Goal: Transaction & Acquisition: Purchase product/service

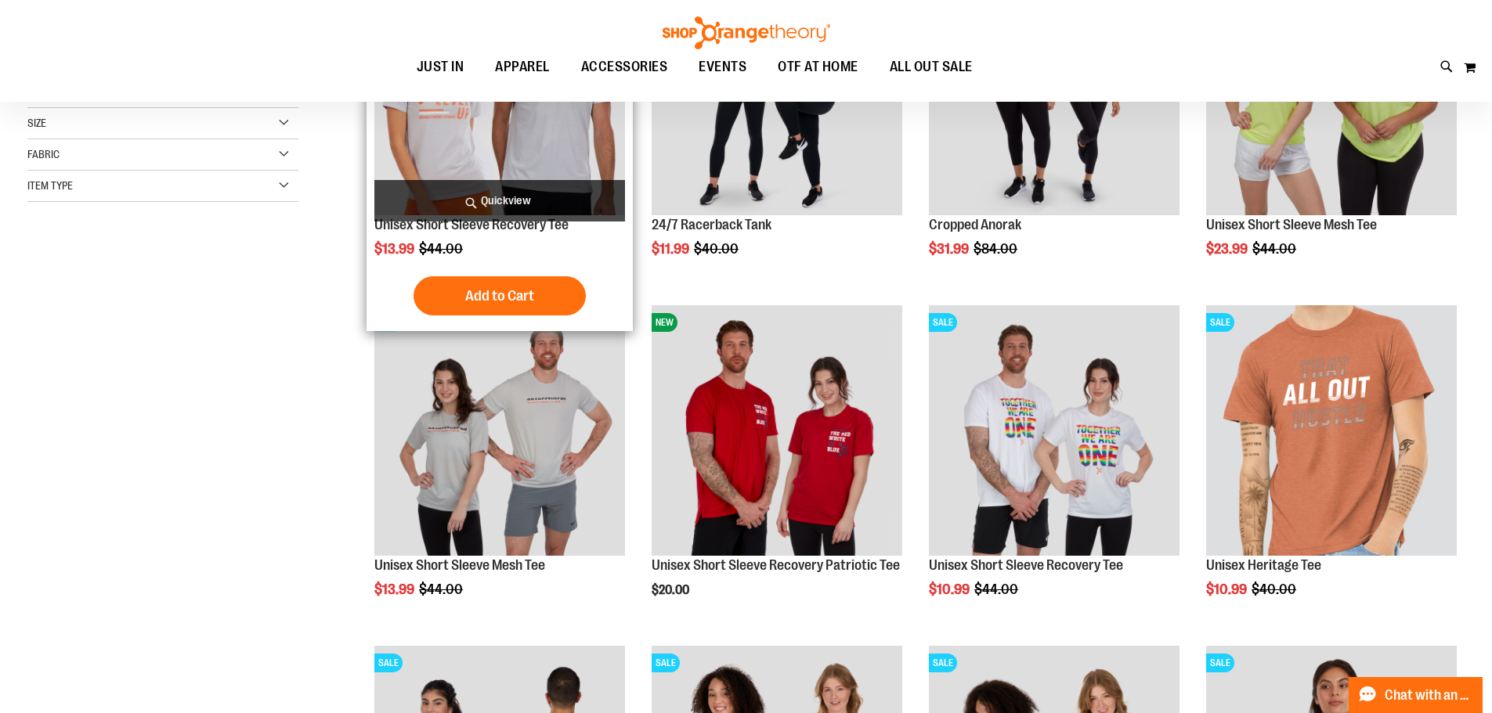
scroll to position [391, 0]
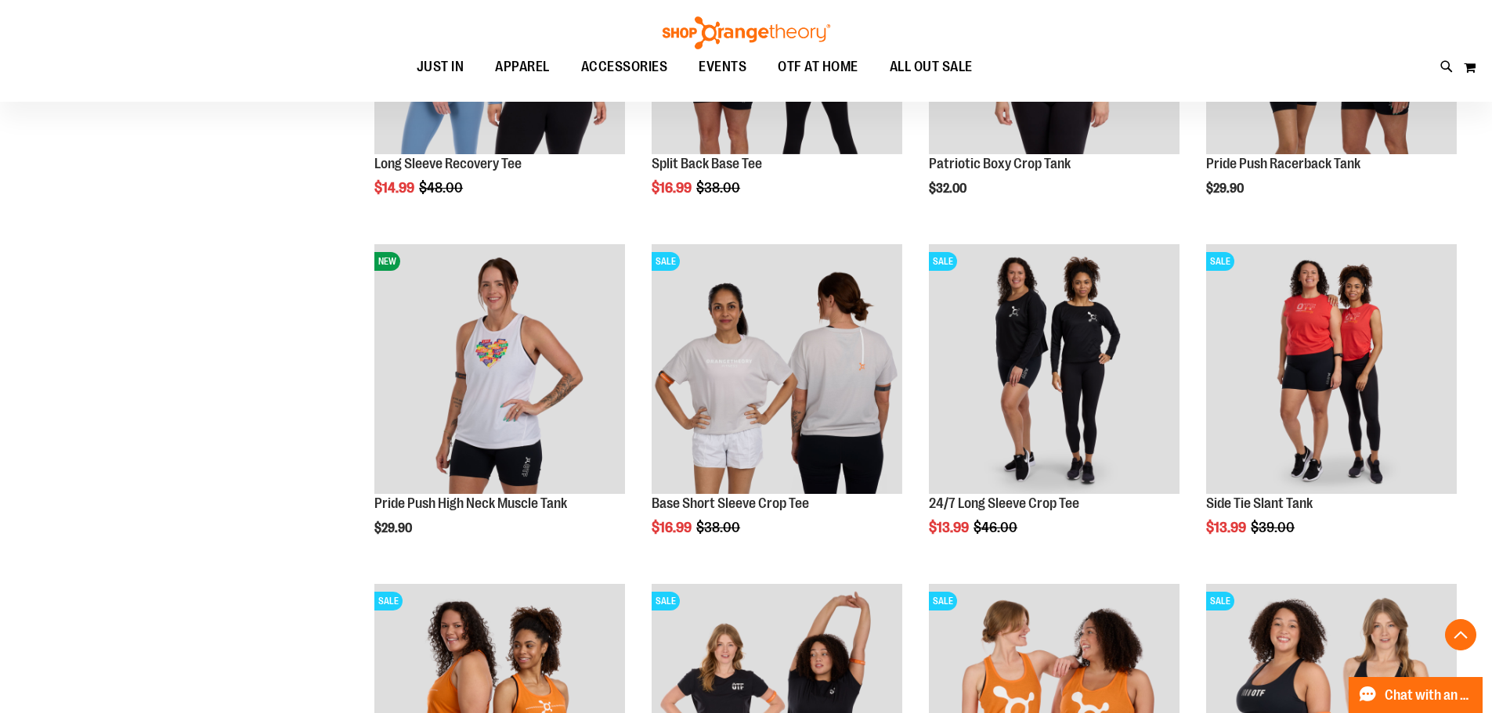
scroll to position [1644, 0]
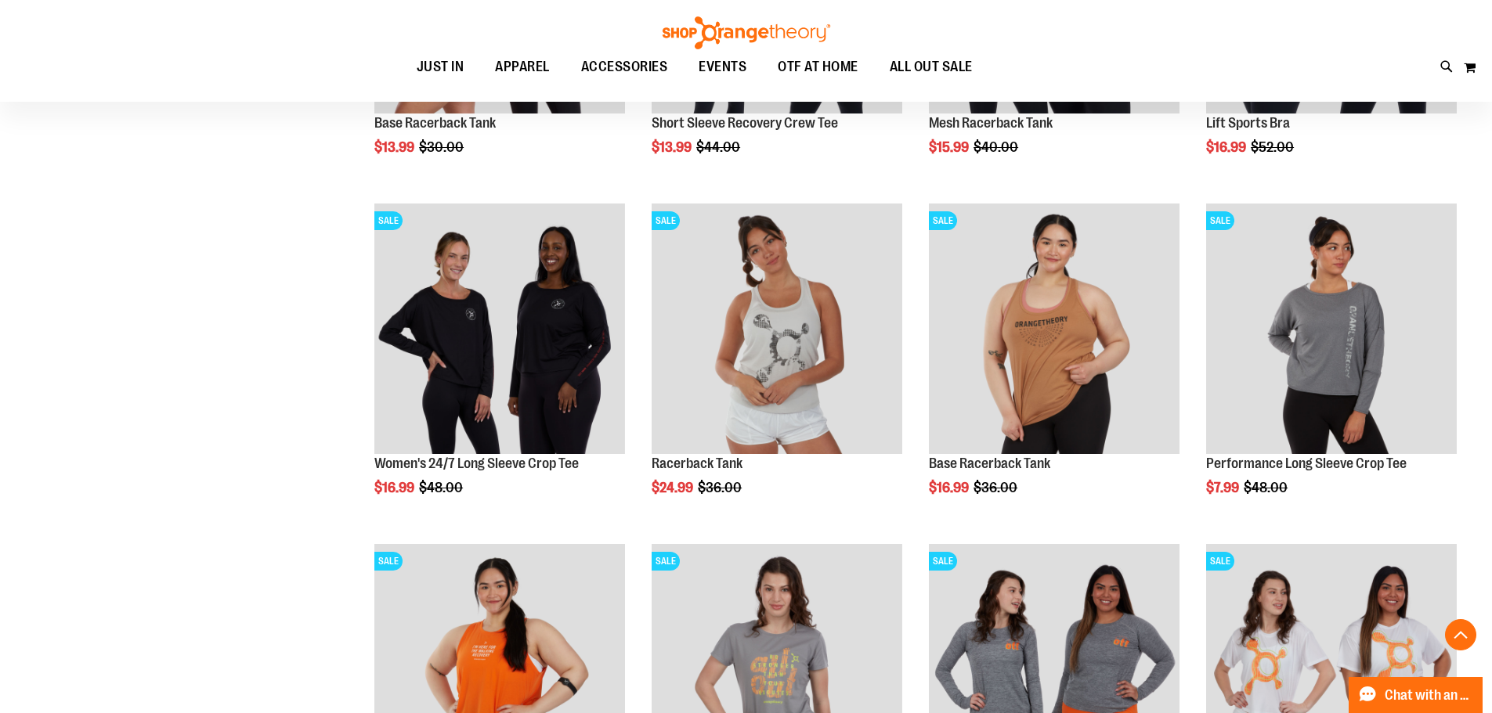
scroll to position [2427, 0]
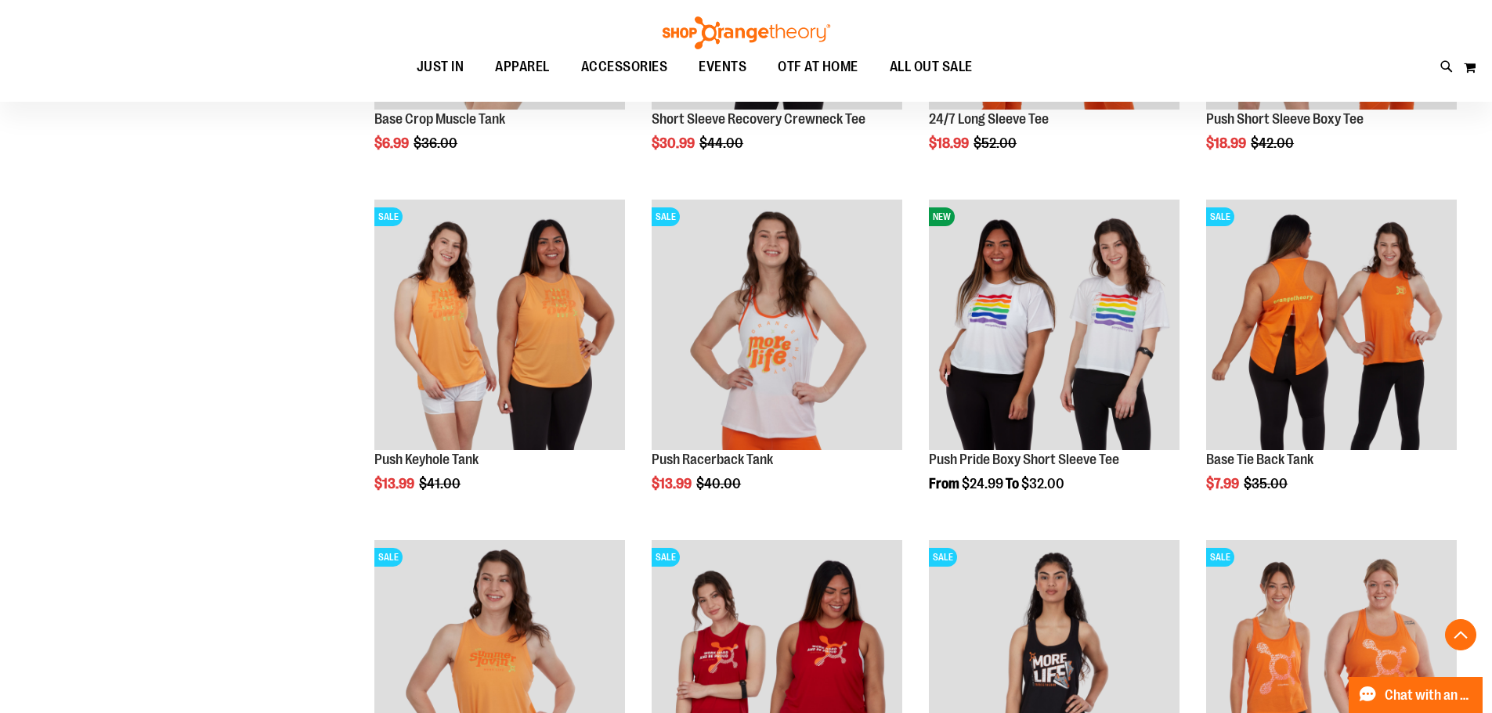
scroll to position [3053, 0]
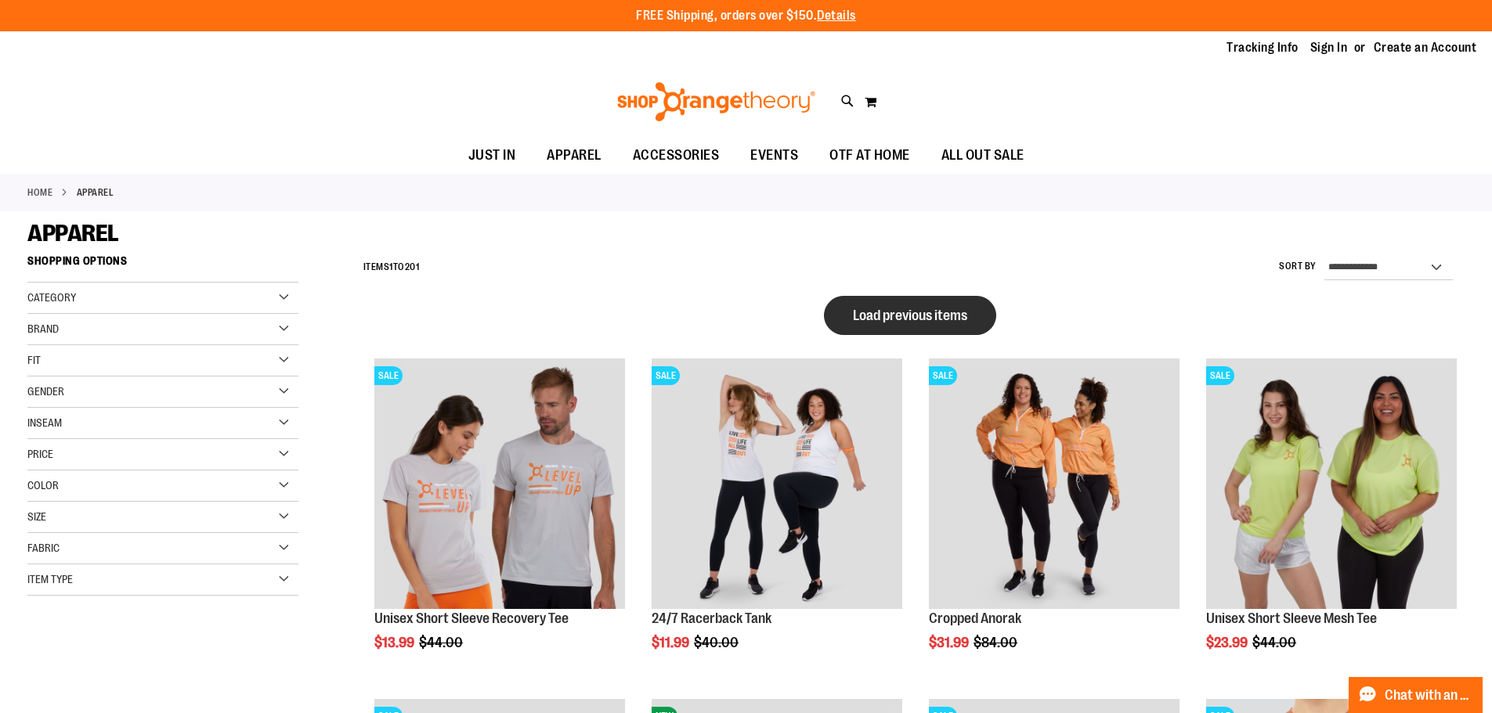
click at [924, 305] on button "Load previous items" at bounding box center [910, 315] width 172 height 39
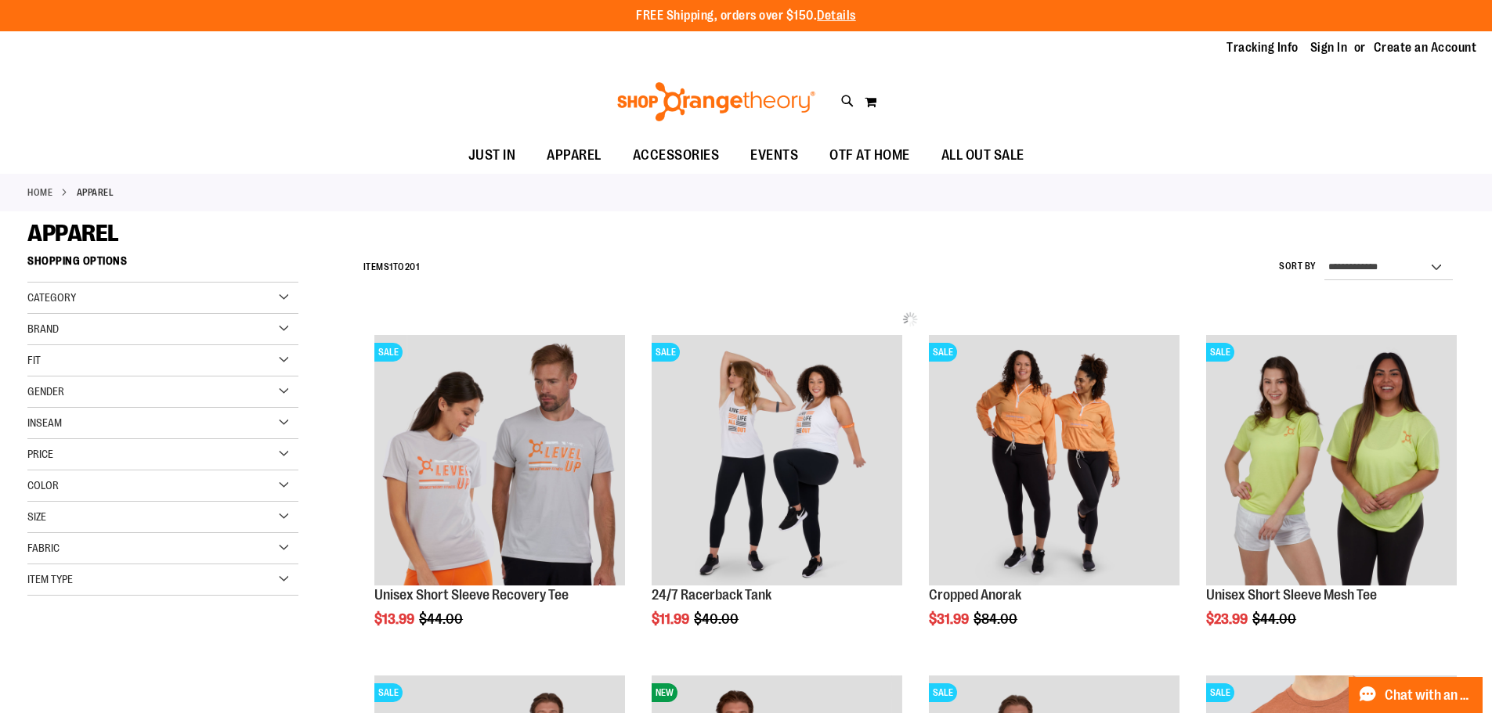
click at [283, 298] on div "Category" at bounding box center [162, 298] width 271 height 31
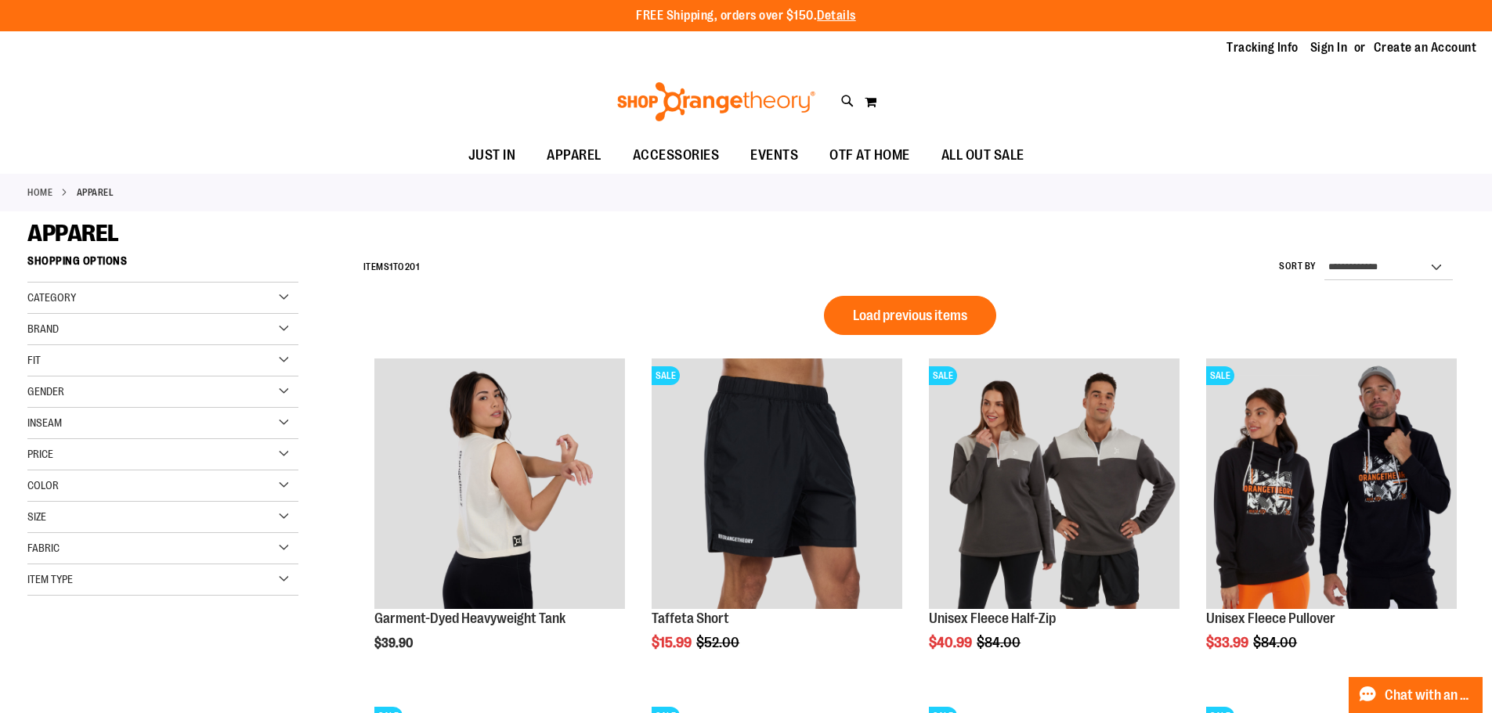
click at [291, 582] on div "Item Type" at bounding box center [162, 580] width 271 height 31
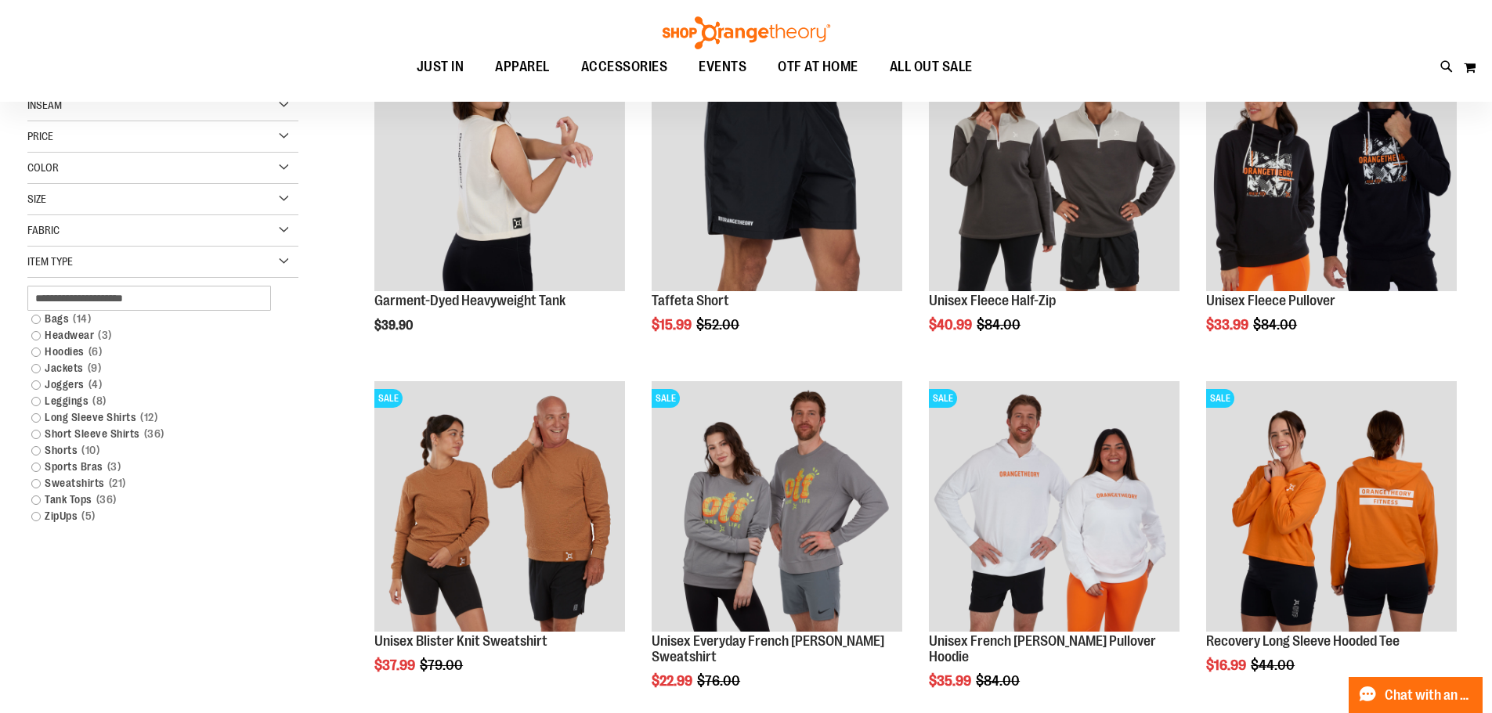
scroll to position [155, 0]
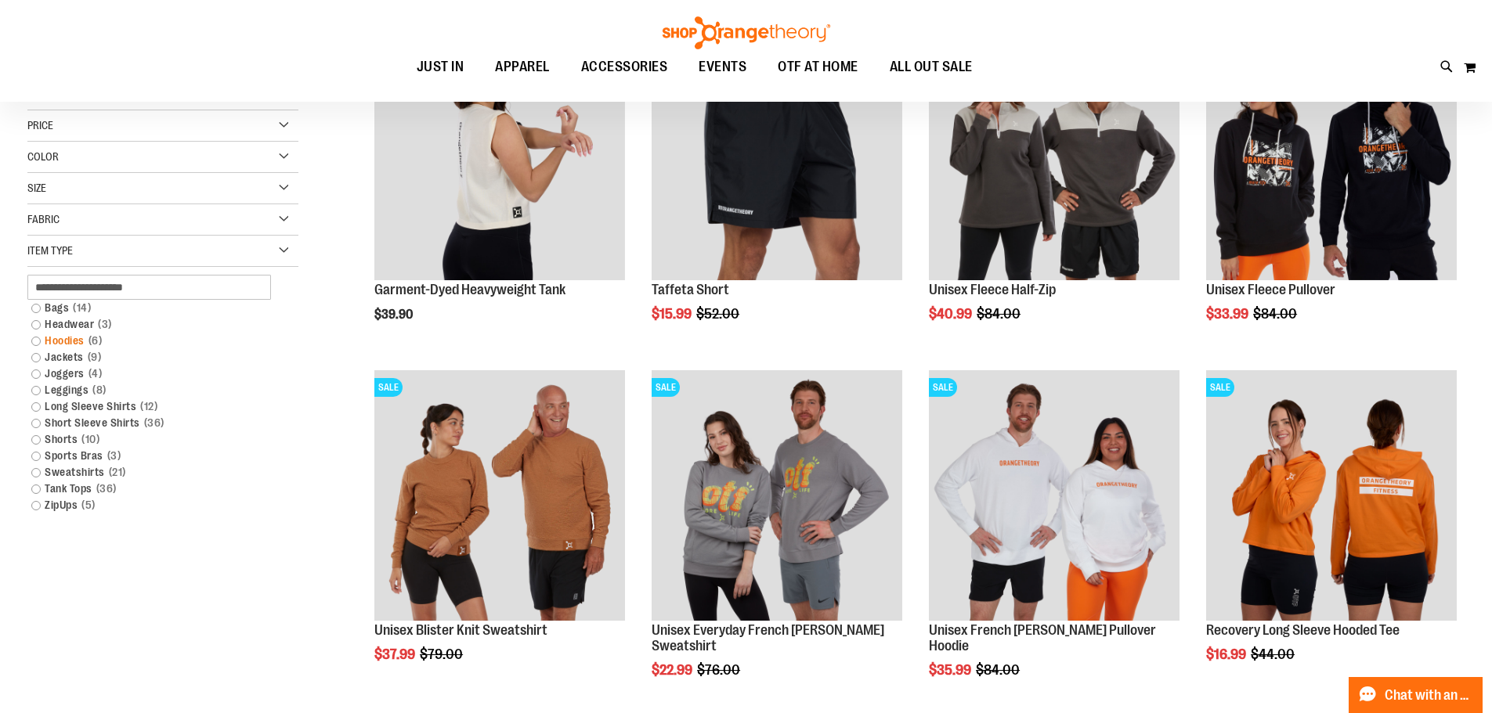
click at [34, 341] on link "Hoodies 6 items" at bounding box center [153, 341] width 260 height 16
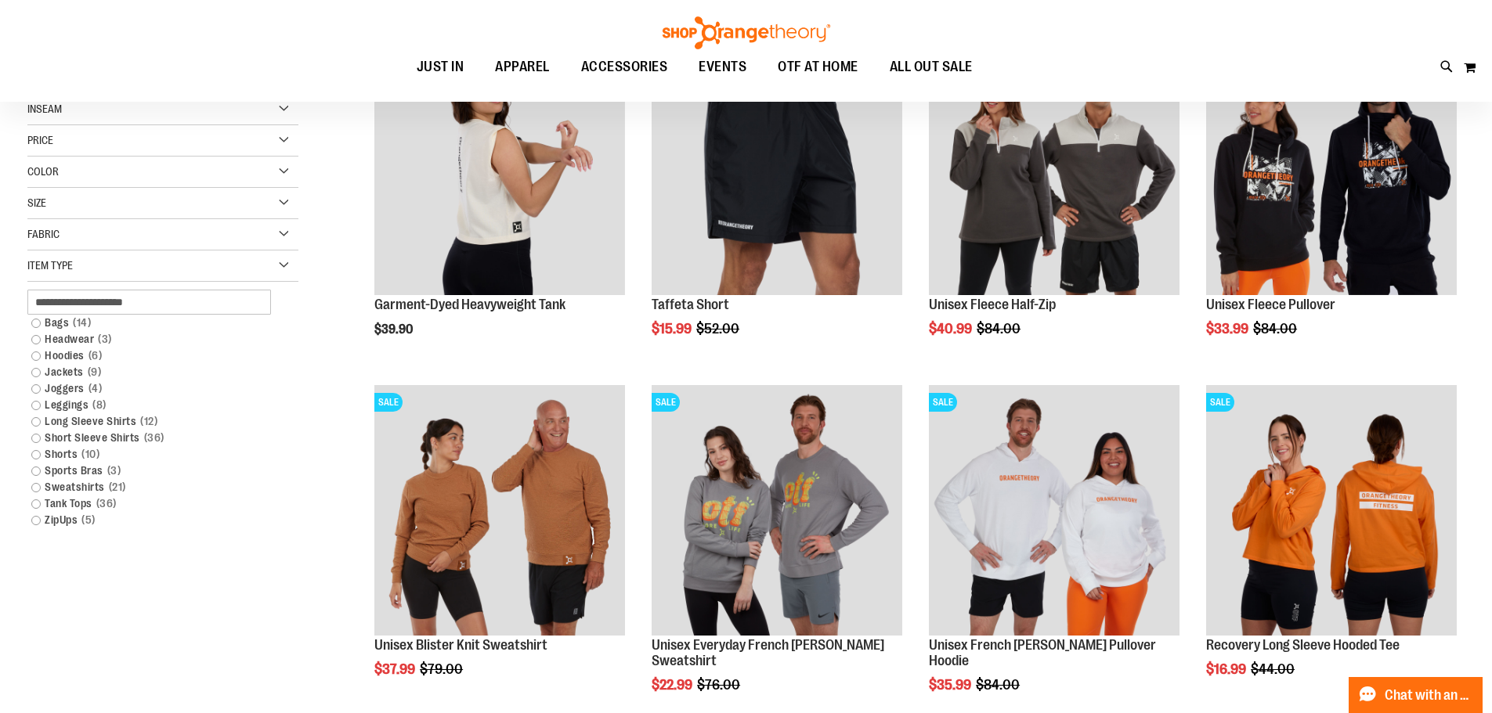
scroll to position [156, 0]
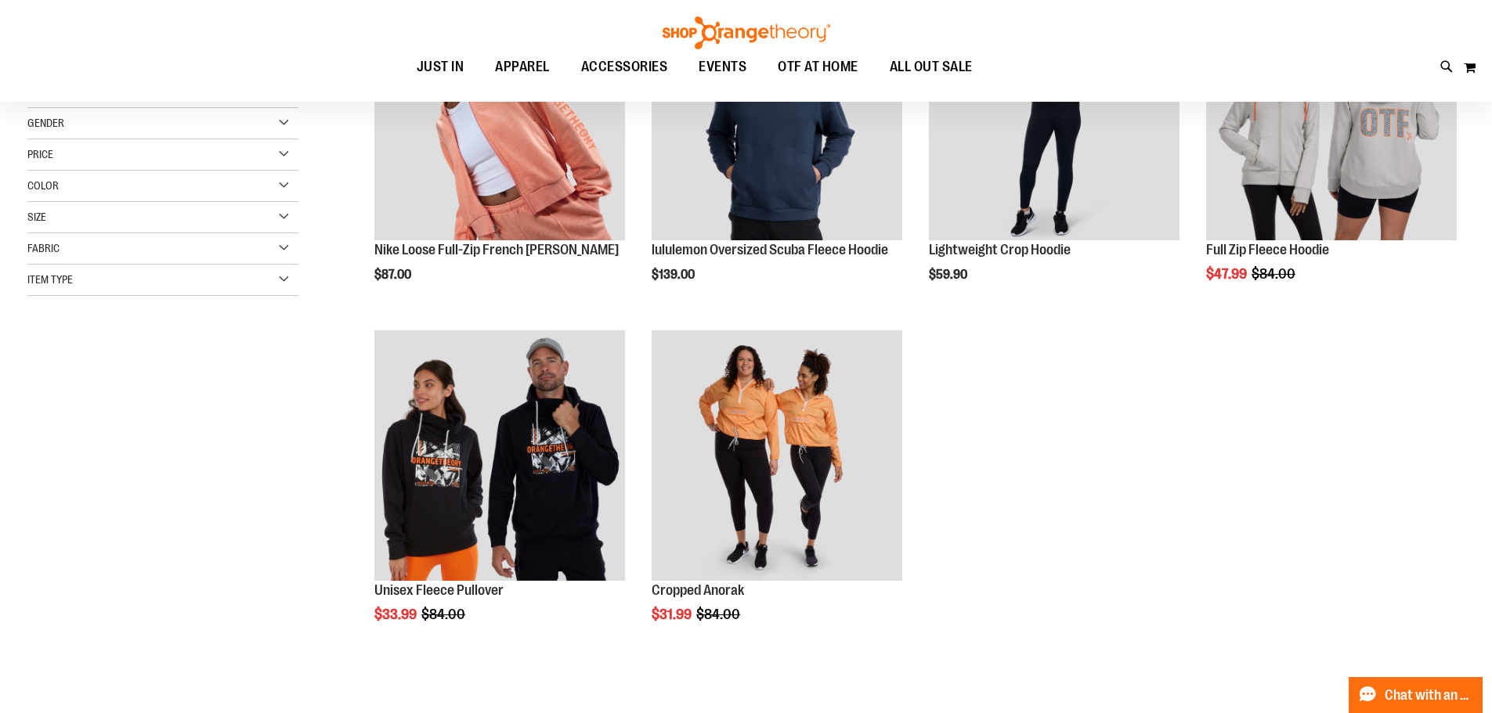
click at [34, 359] on div "**********" at bounding box center [745, 350] width 1437 height 864
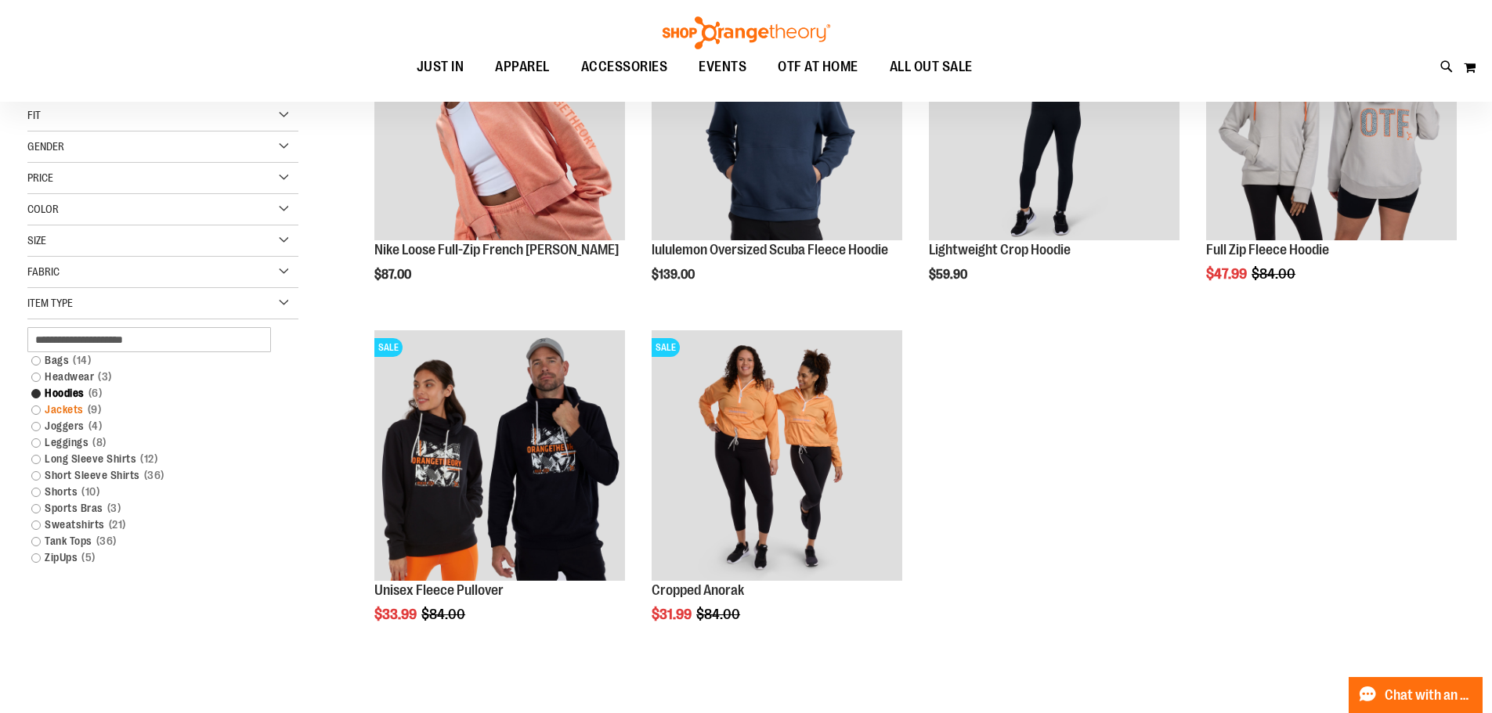
click at [38, 411] on link "Jackets 9 items" at bounding box center [153, 410] width 260 height 16
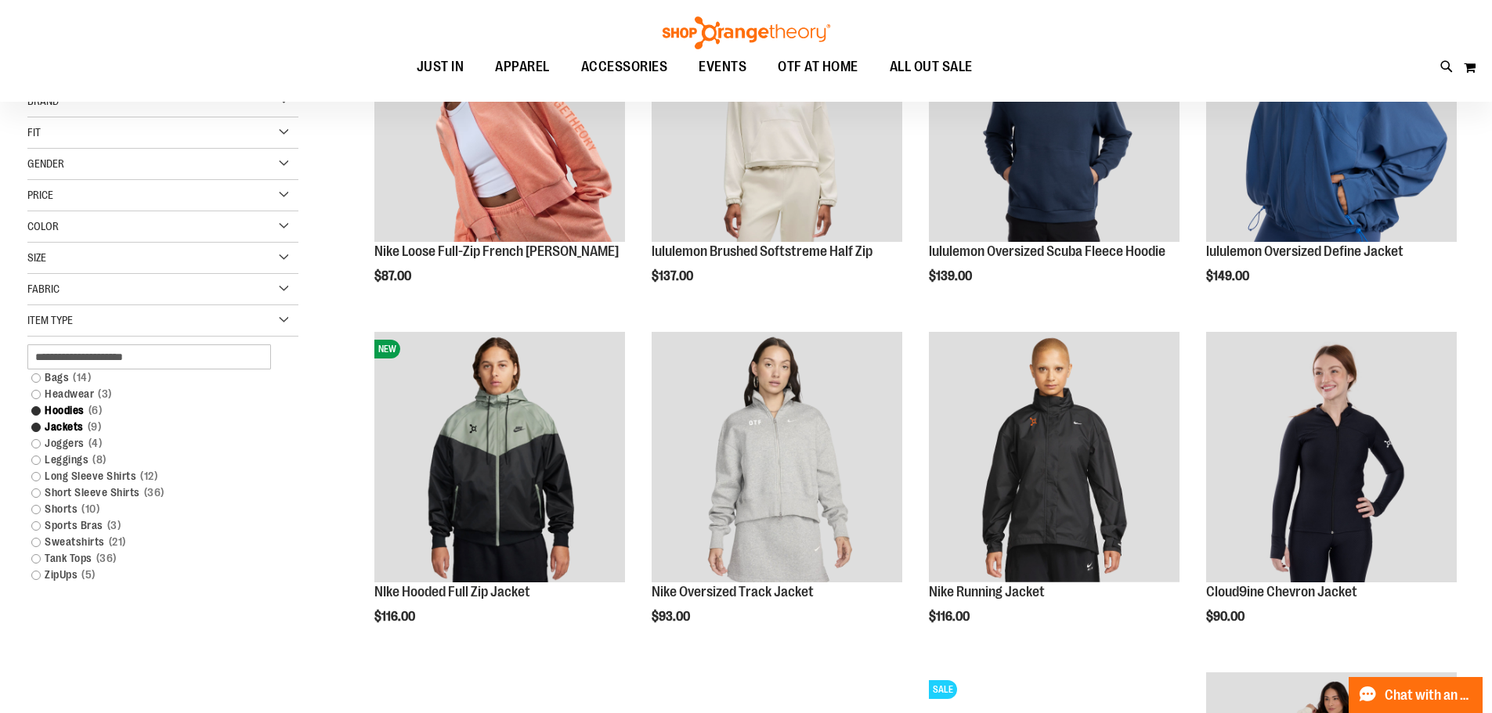
scroll to position [156, 0]
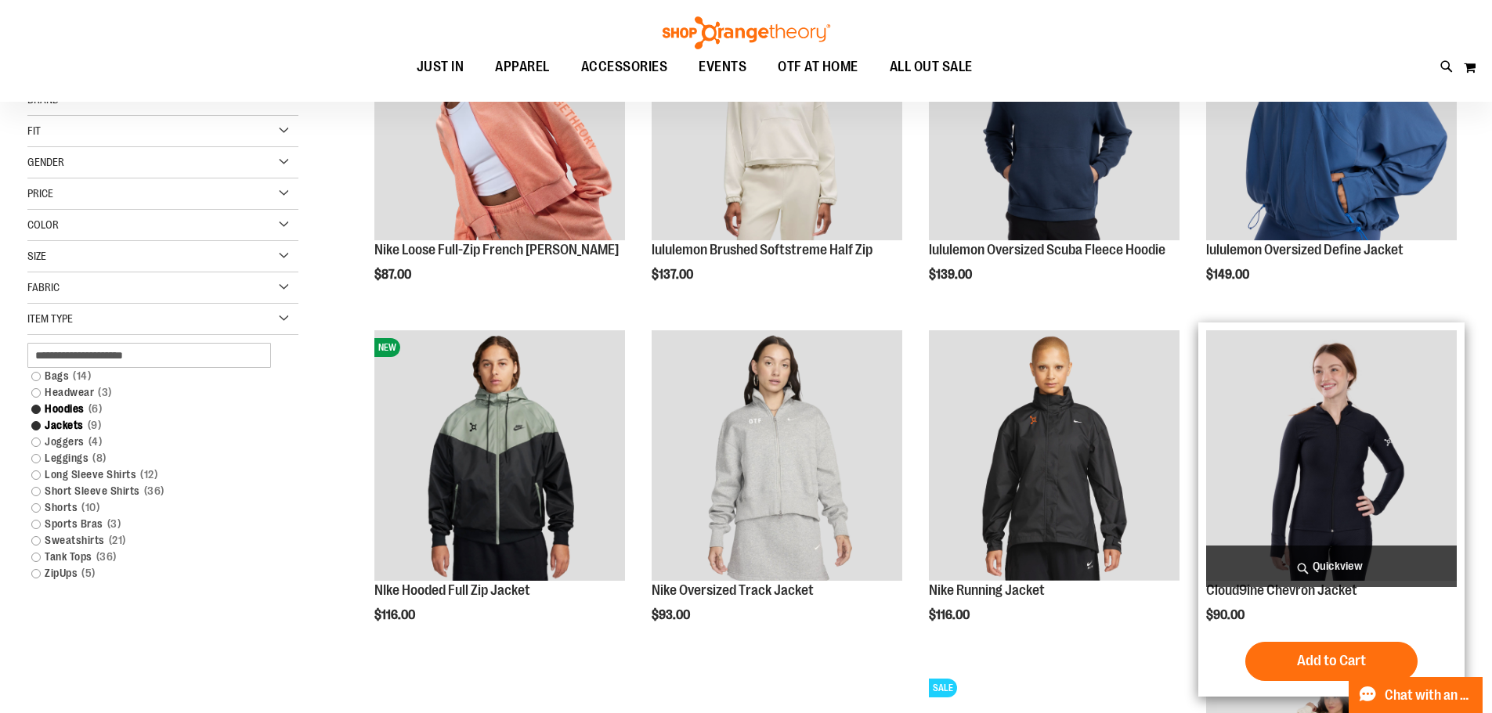
click at [1407, 481] on img "product" at bounding box center [1331, 455] width 251 height 251
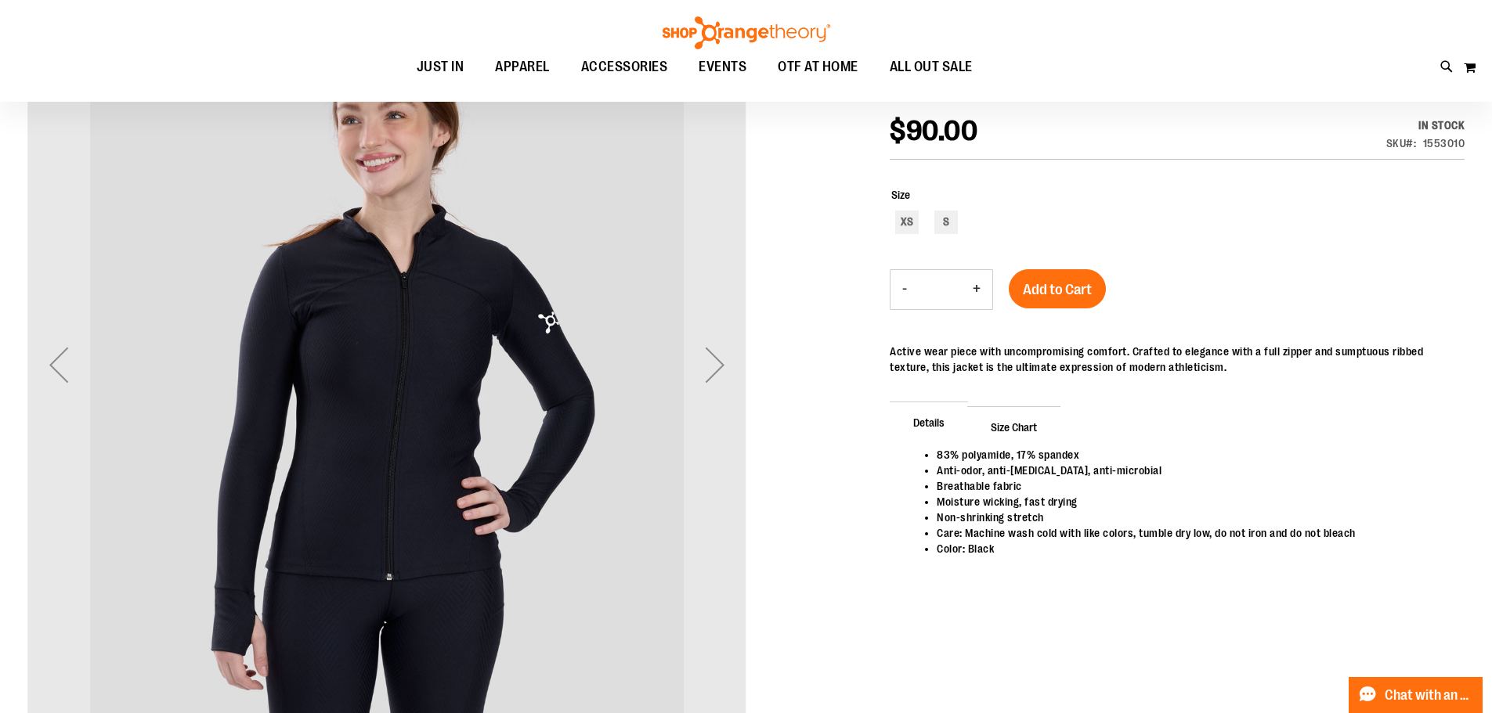
scroll to position [156, 0]
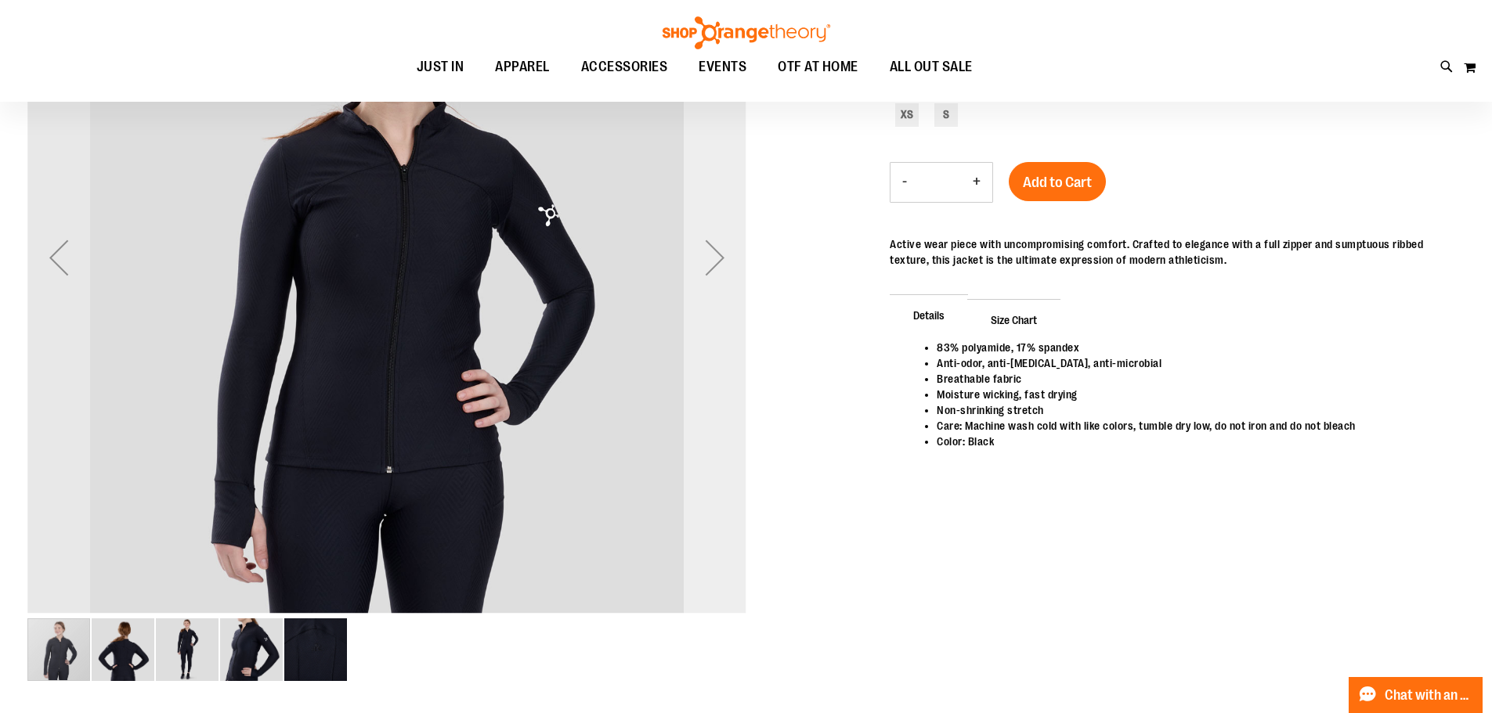
click at [713, 276] on div "Next" at bounding box center [715, 257] width 63 height 63
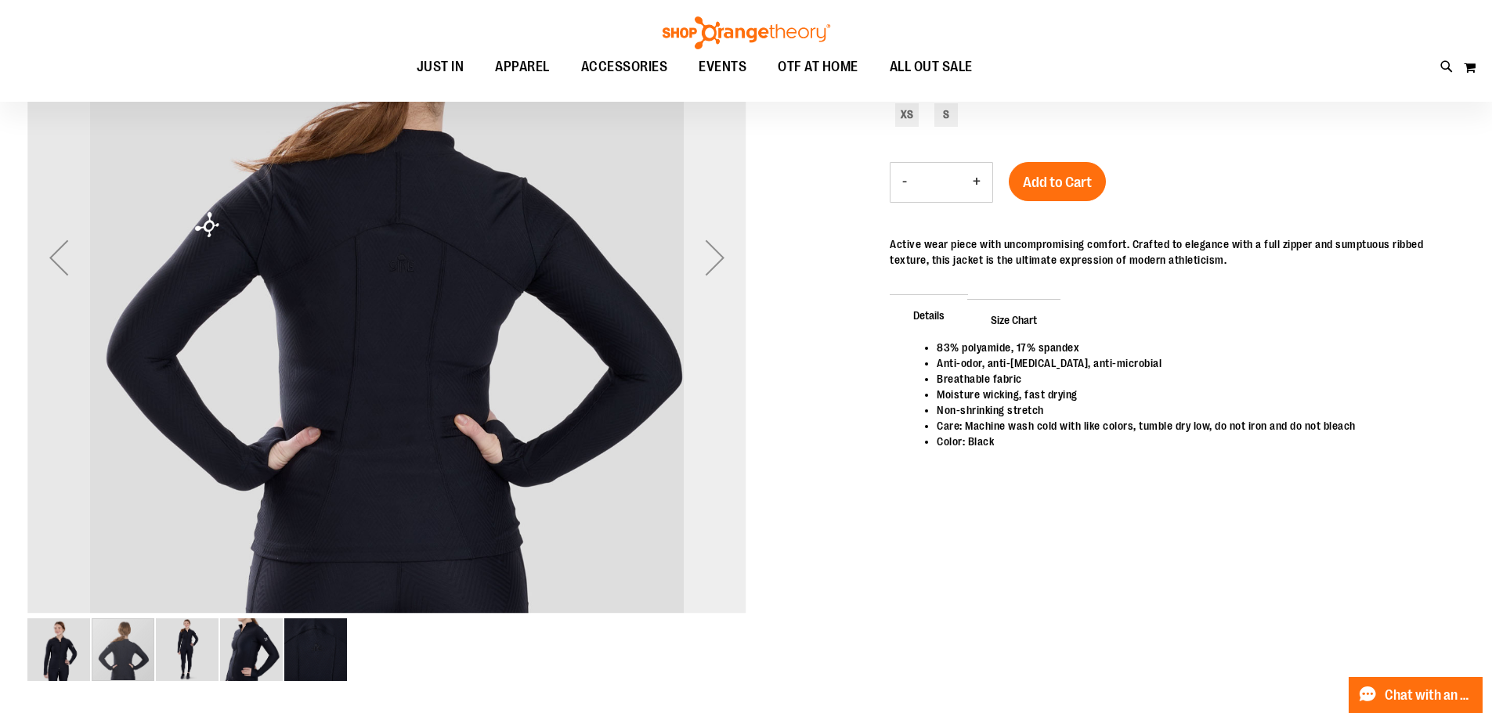
click at [713, 276] on div "Next" at bounding box center [715, 257] width 63 height 63
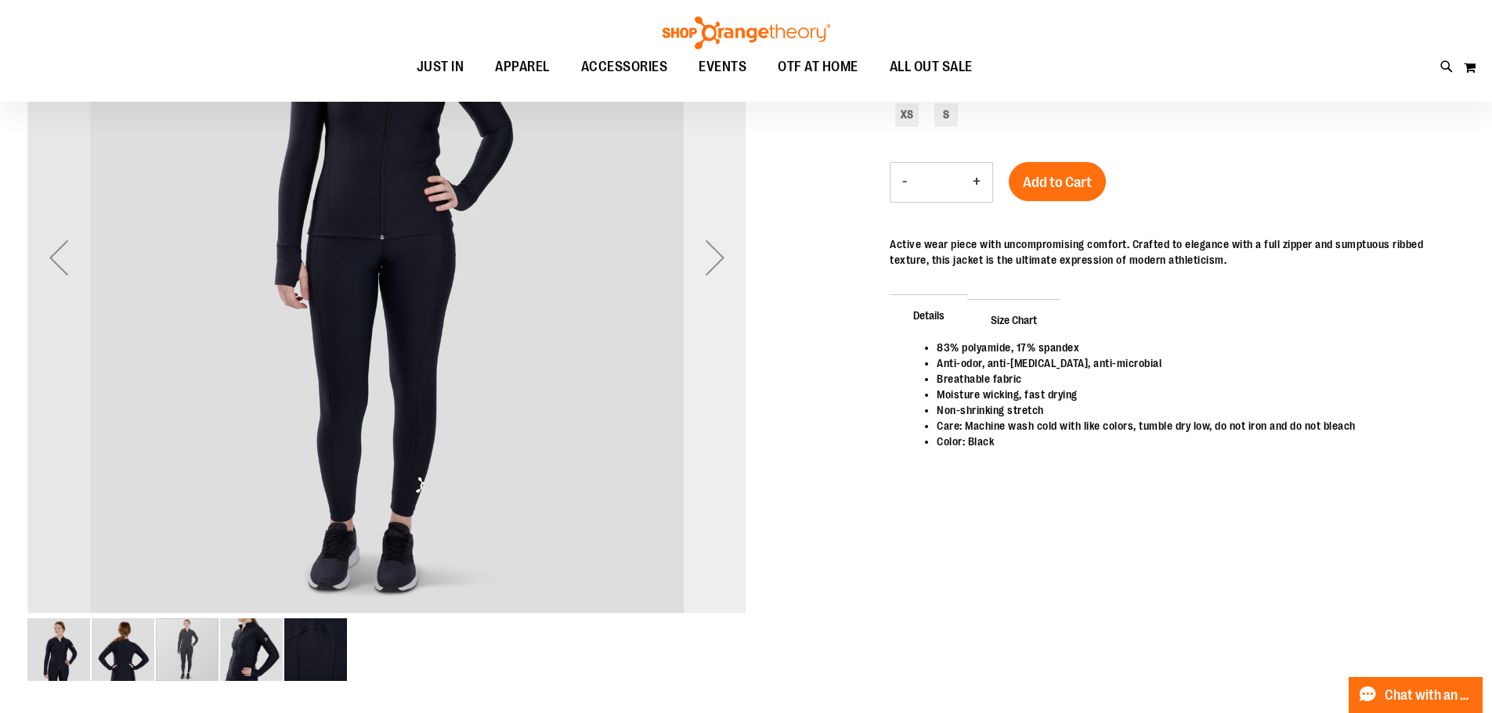
click at [713, 276] on div "Next" at bounding box center [715, 257] width 63 height 63
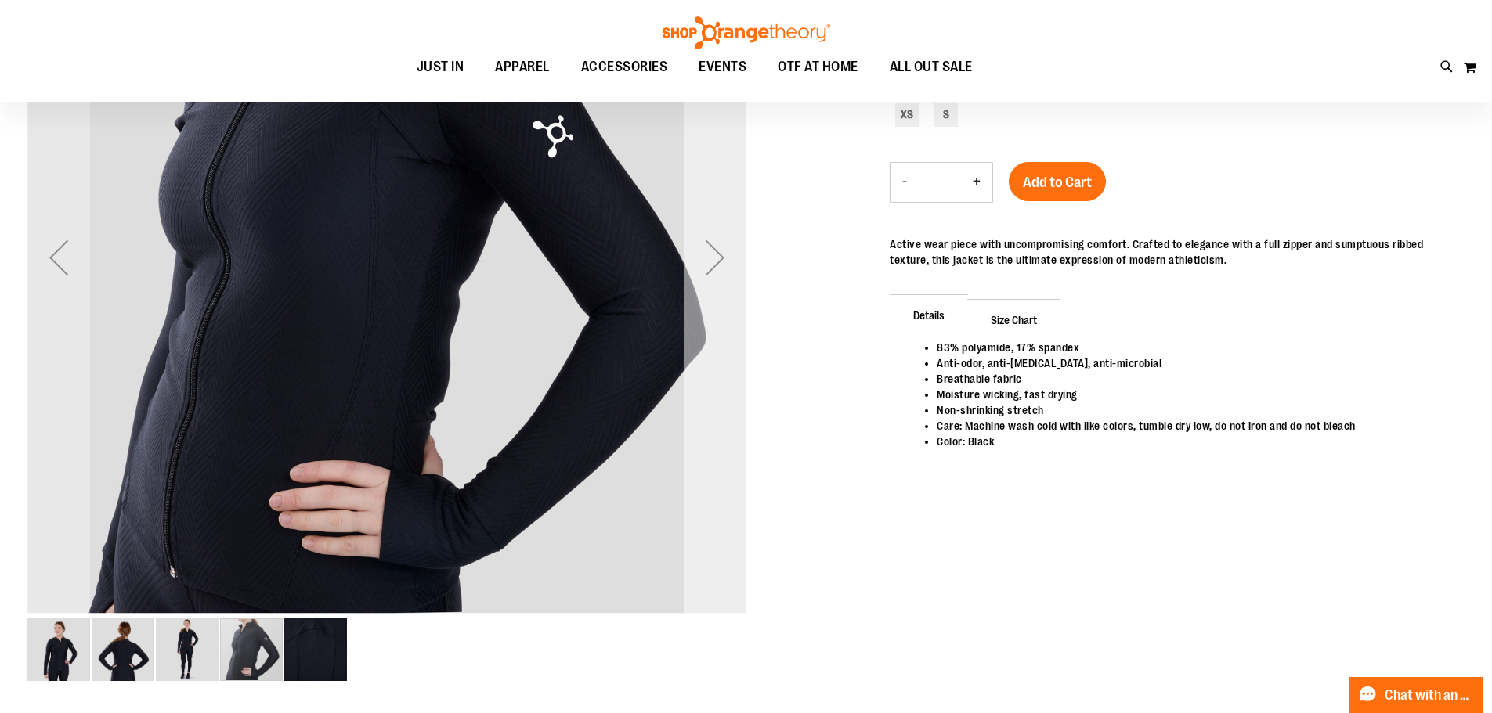
click at [706, 264] on div "Next" at bounding box center [715, 257] width 63 height 63
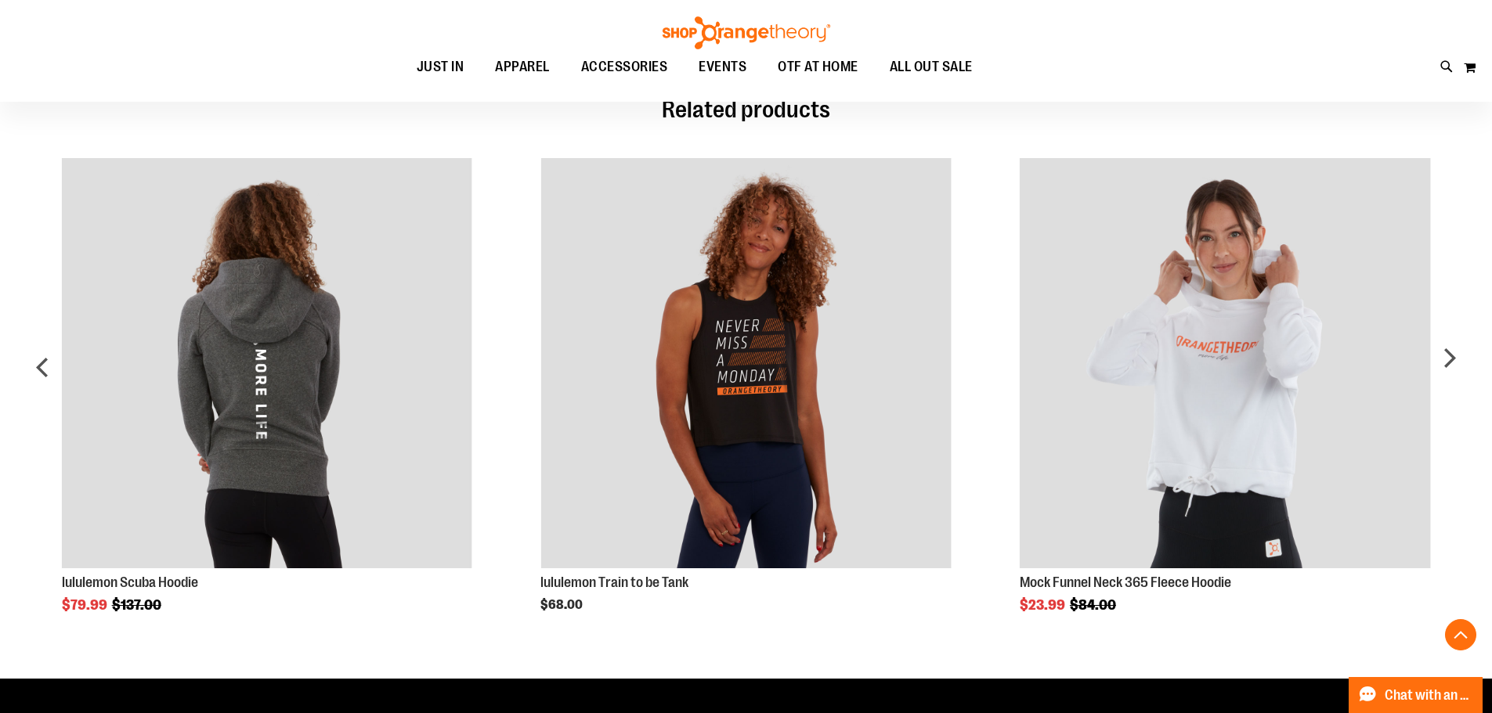
scroll to position [782, 0]
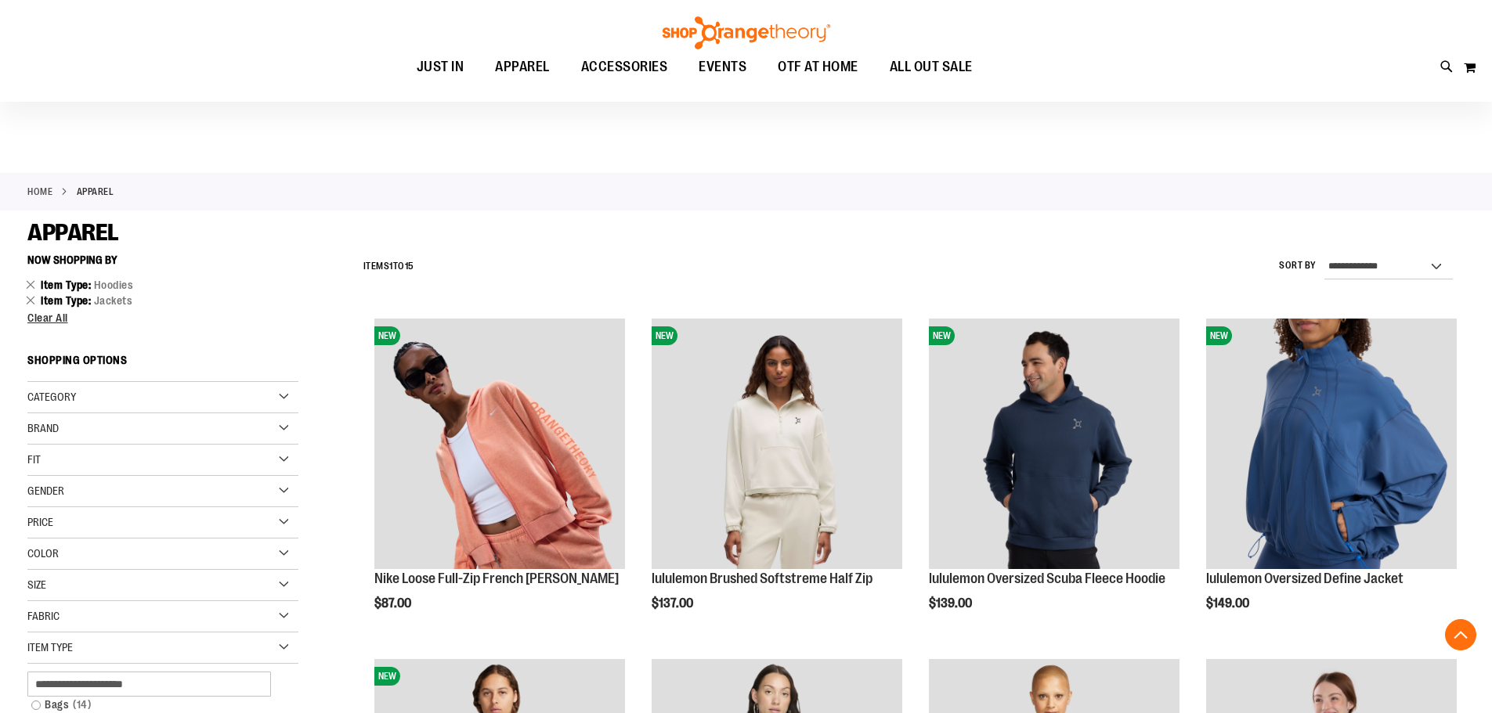
scroll to position [234, 0]
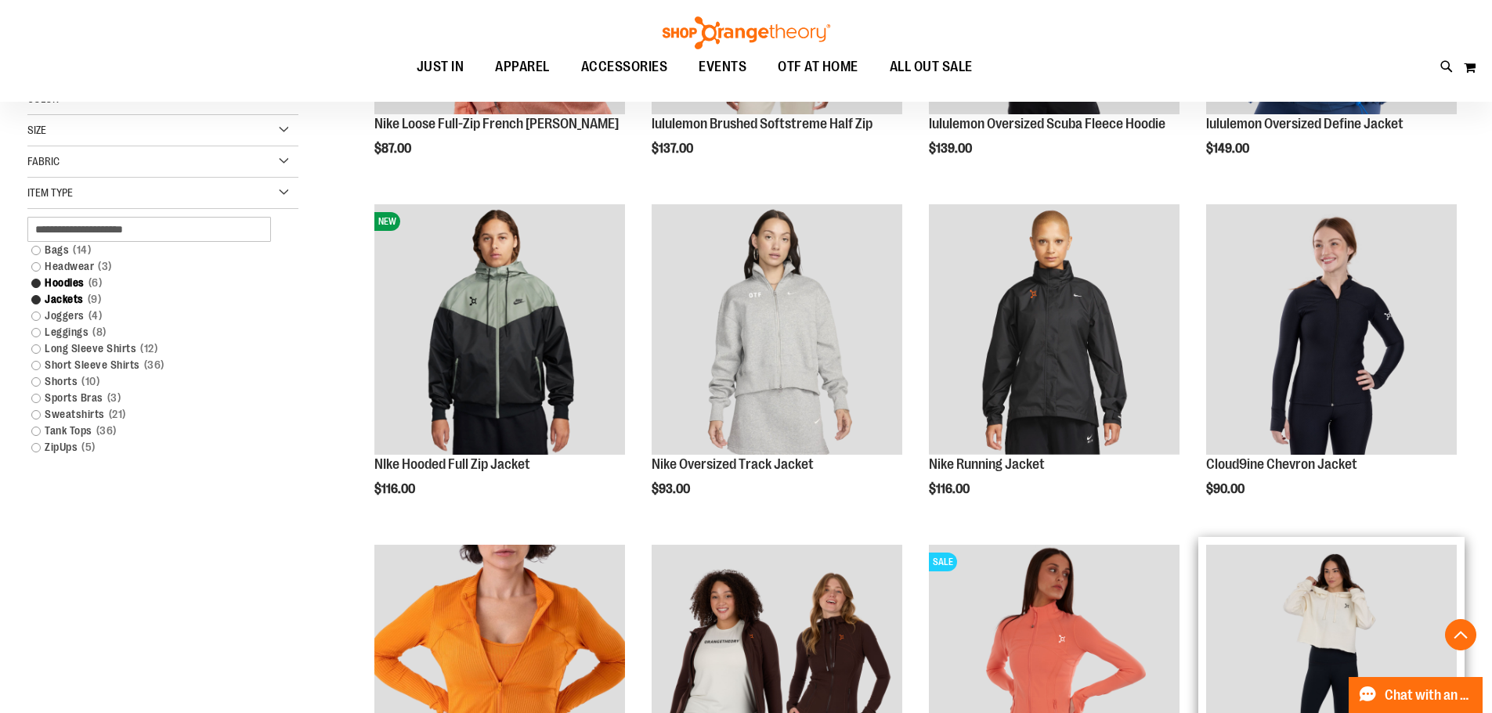
scroll to position [234, 0]
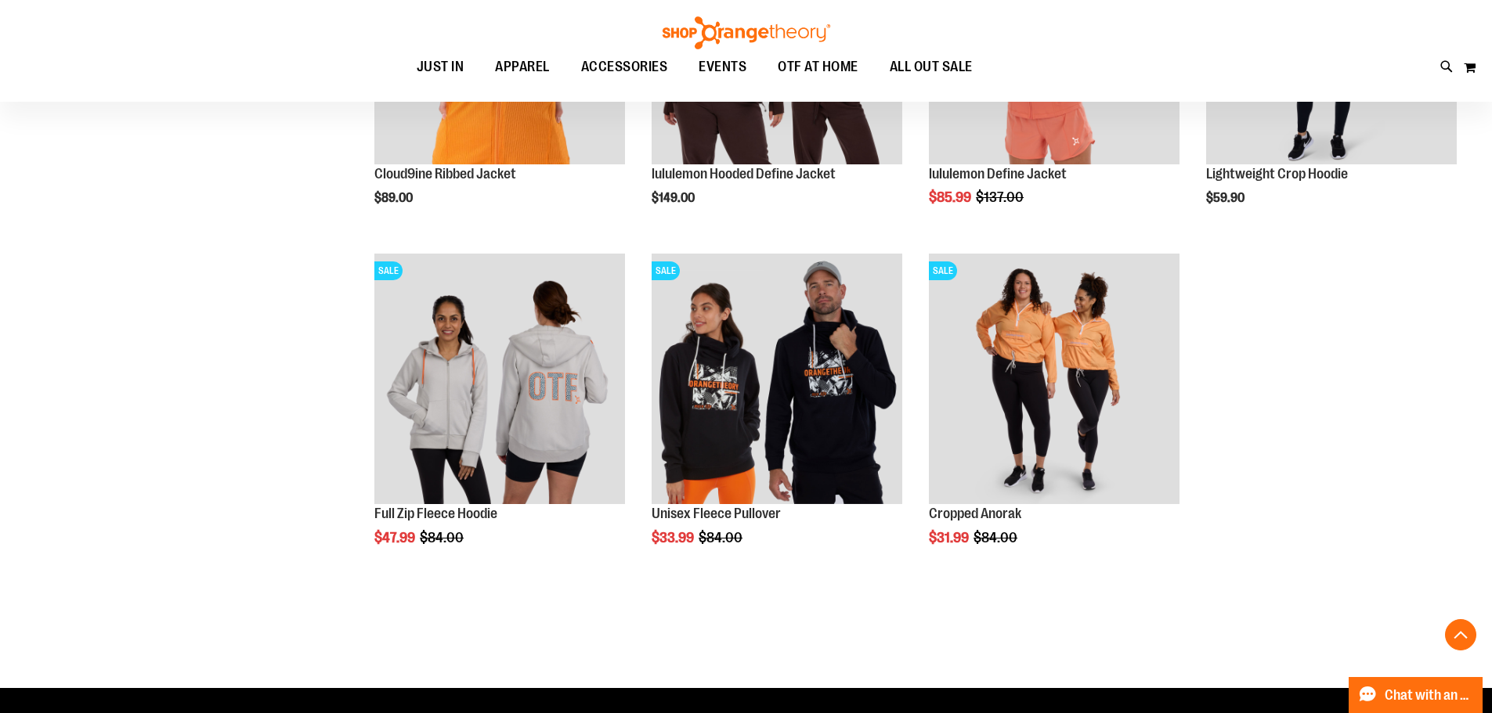
scroll to position [1174, 0]
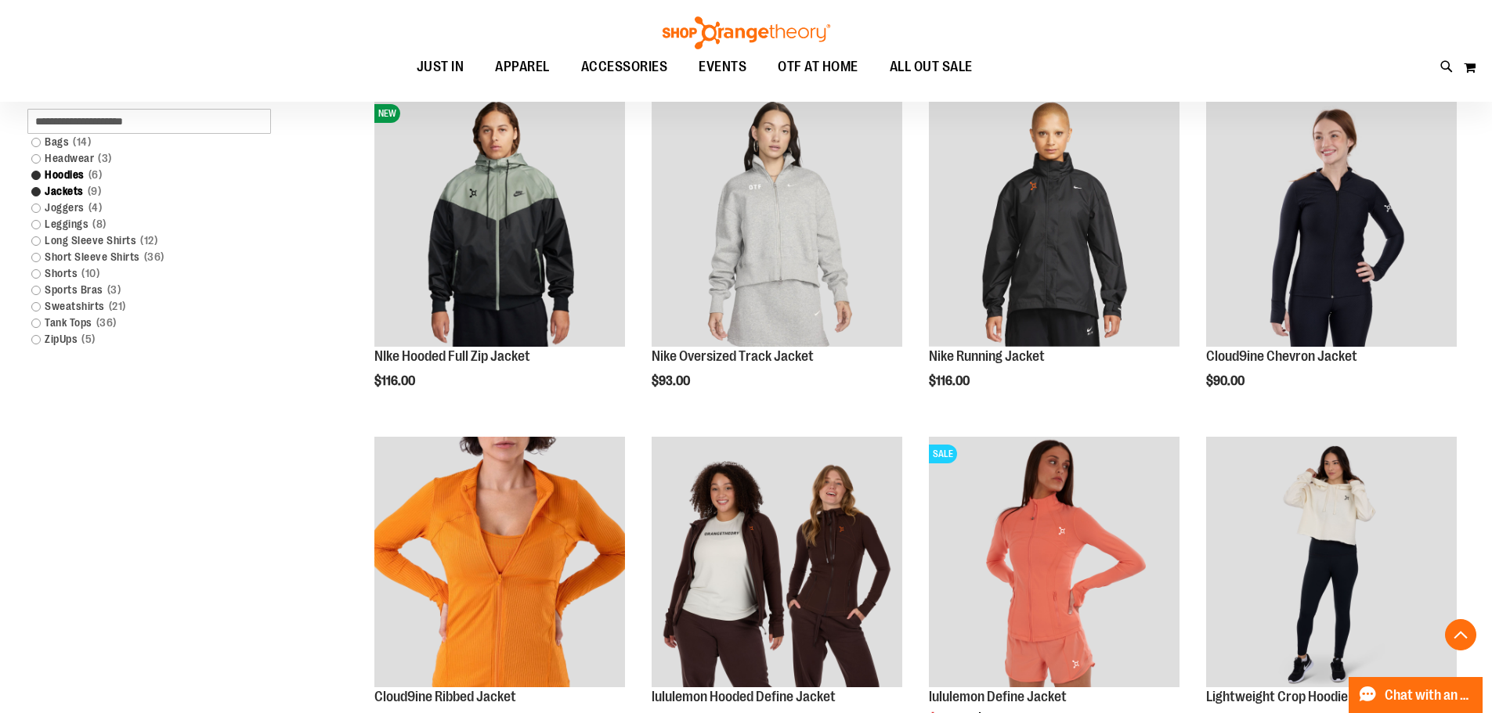
scroll to position [77, 0]
